Goal: Task Accomplishment & Management: Use online tool/utility

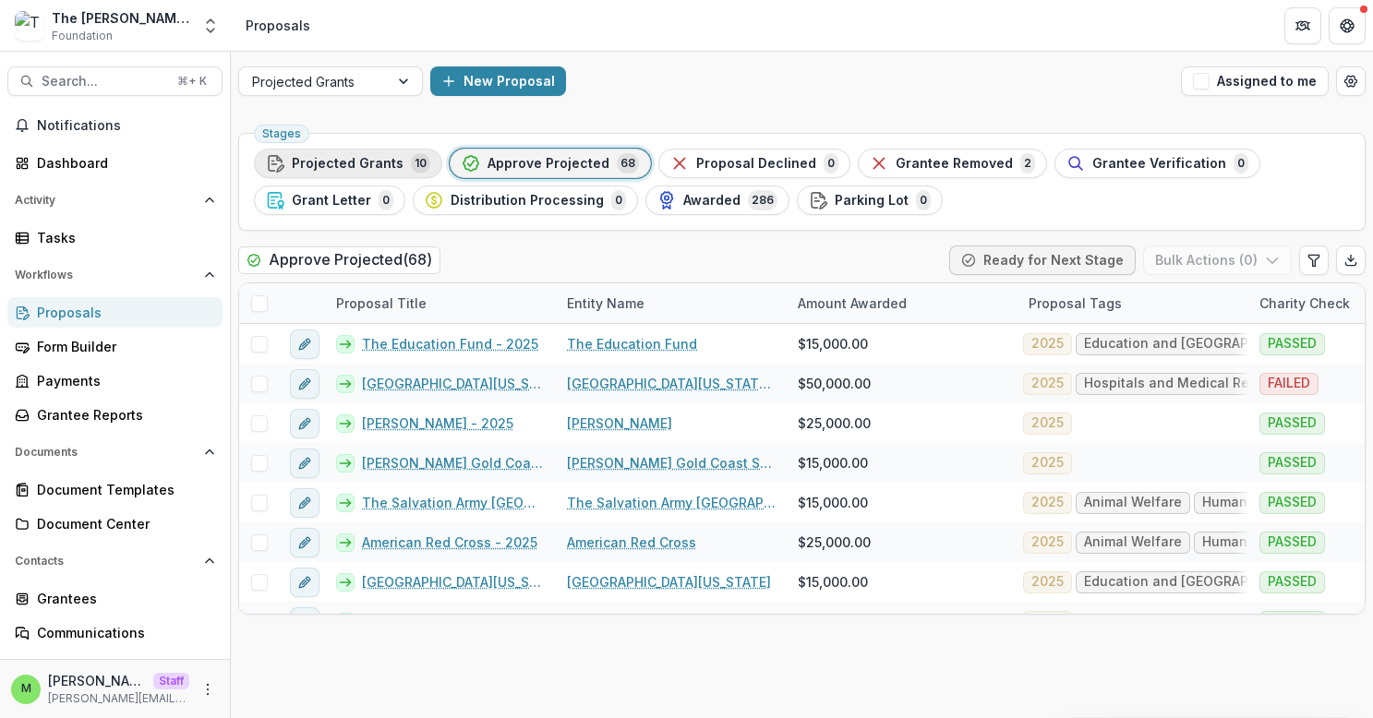
click at [367, 169] on span "Projected Grants" at bounding box center [348, 164] width 112 height 16
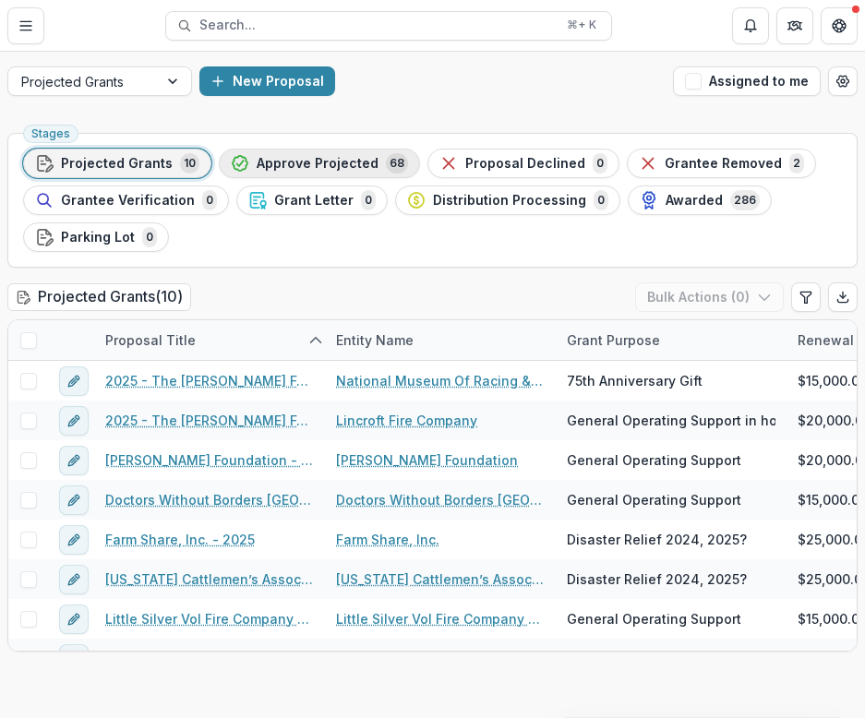
click at [319, 164] on span "Approve Projected" at bounding box center [318, 164] width 122 height 16
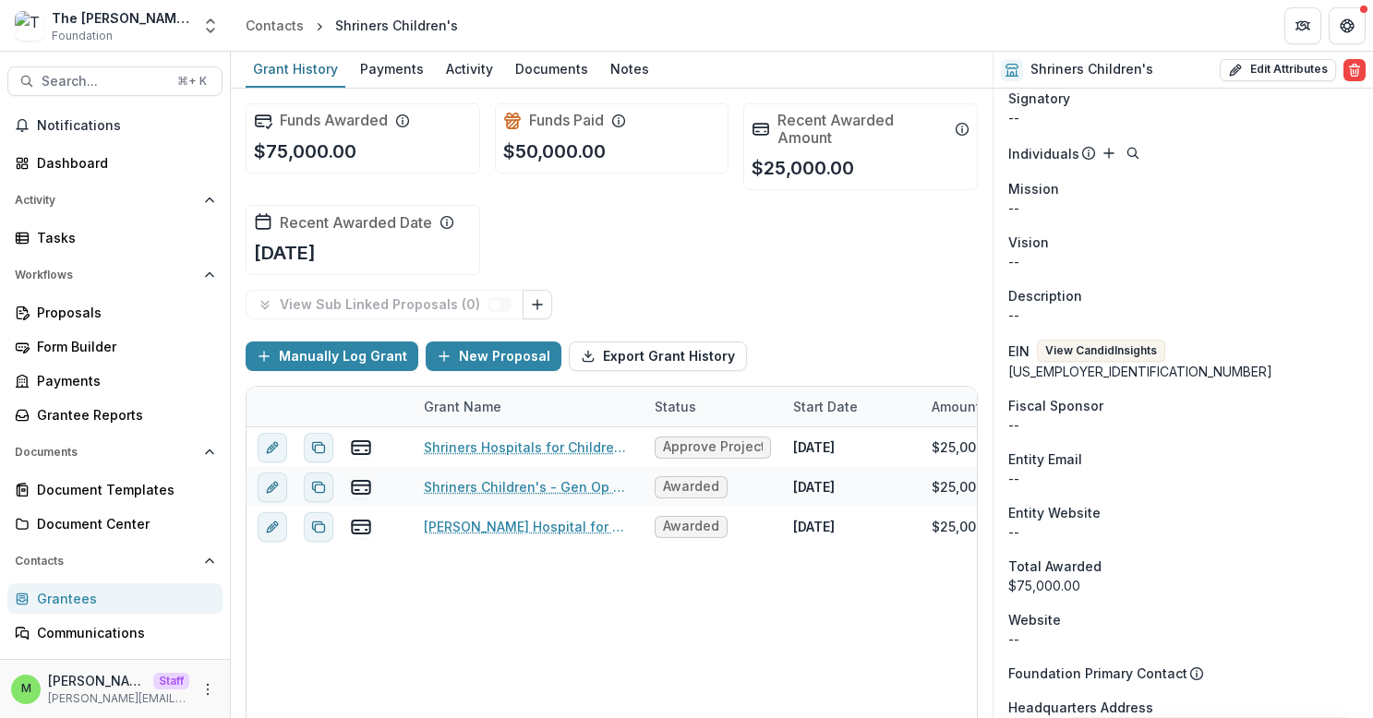
scroll to position [291, 0]
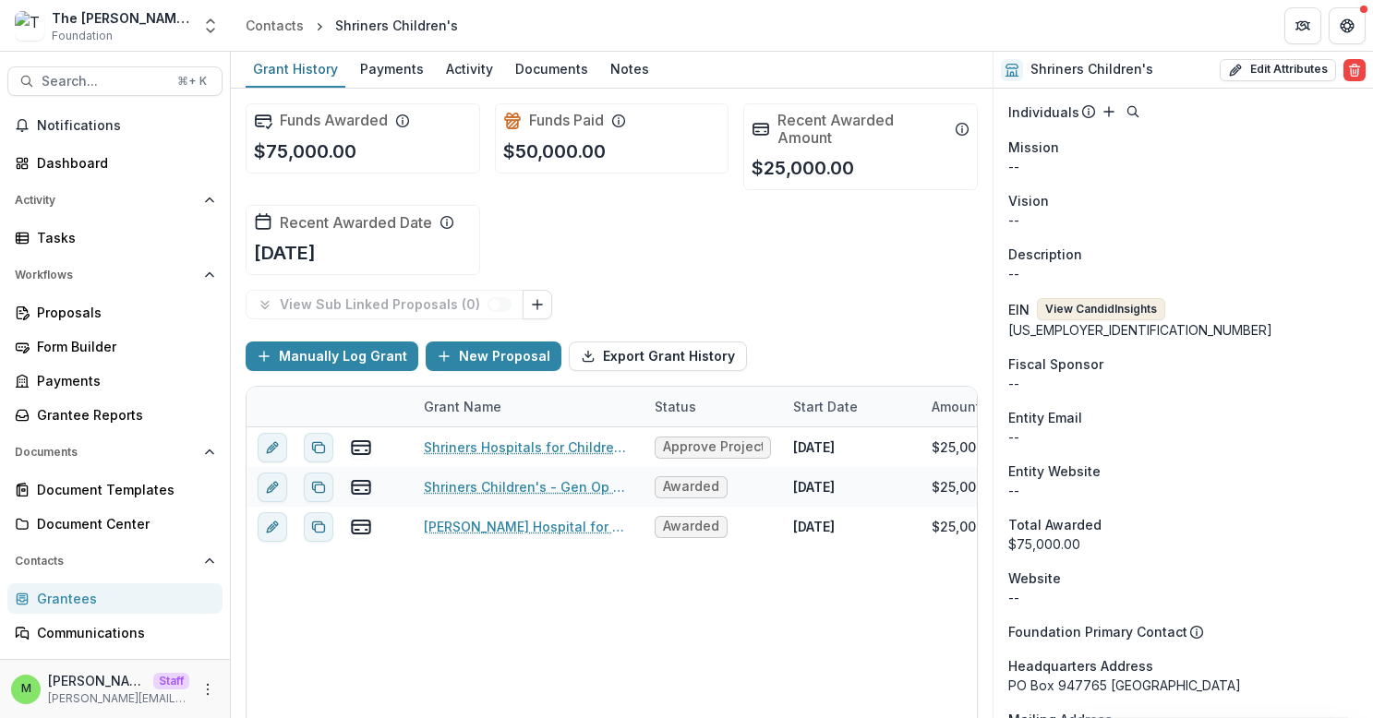
click at [1098, 302] on button "View Candid Insights" at bounding box center [1101, 309] width 128 height 22
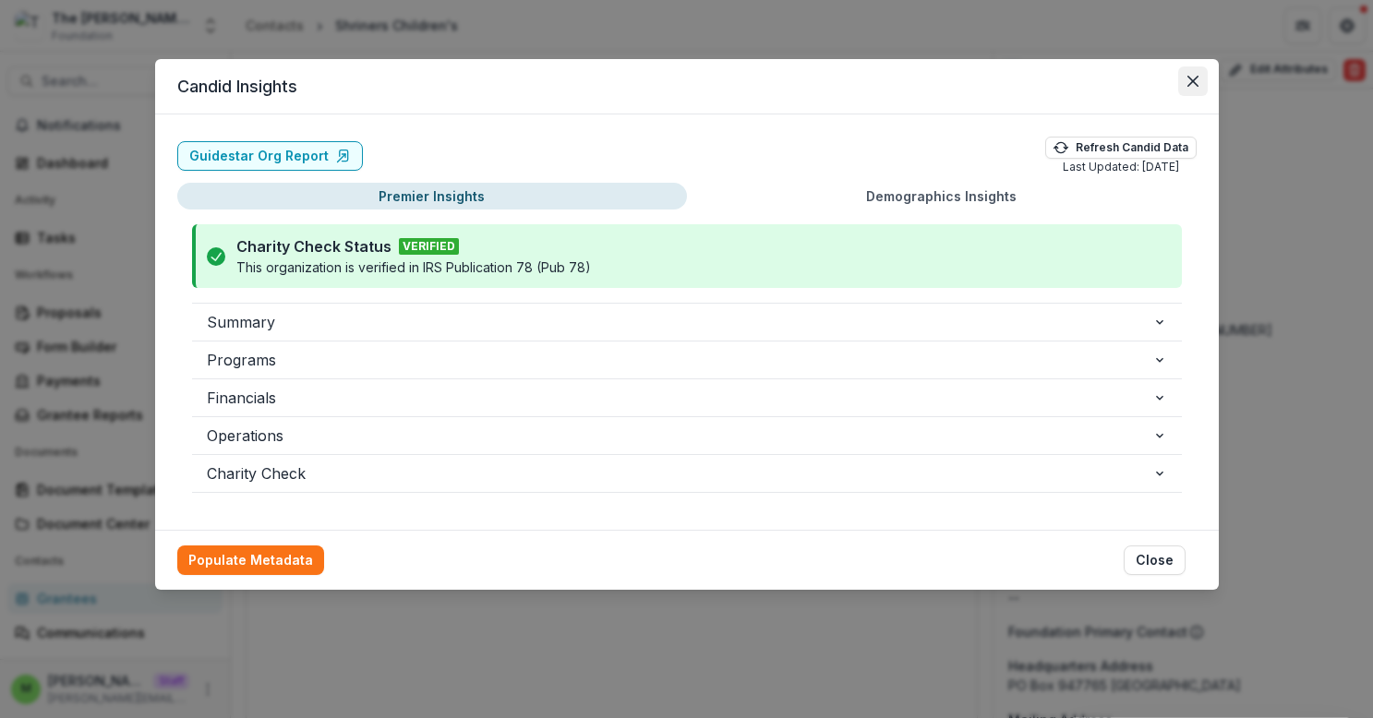
click at [1189, 78] on icon "Close" at bounding box center [1193, 81] width 11 height 11
